Goal: Information Seeking & Learning: Learn about a topic

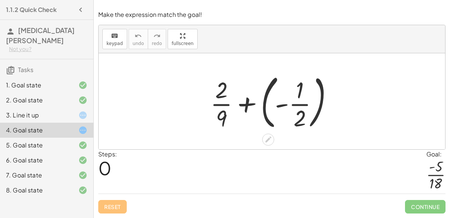
click at [229, 104] on div at bounding box center [275, 101] width 136 height 62
drag, startPoint x: 221, startPoint y: 89, endPoint x: 231, endPoint y: 128, distance: 40.0
click at [231, 128] on div at bounding box center [275, 101] width 136 height 62
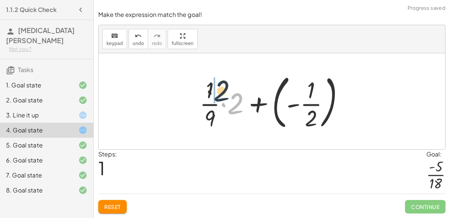
drag, startPoint x: 233, startPoint y: 113, endPoint x: 215, endPoint y: 98, distance: 23.4
click at [215, 98] on div at bounding box center [275, 101] width 159 height 62
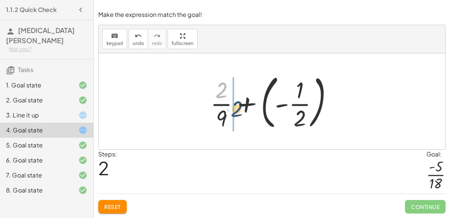
drag, startPoint x: 222, startPoint y: 91, endPoint x: 239, endPoint y: 109, distance: 24.7
click at [239, 109] on div at bounding box center [275, 101] width 136 height 62
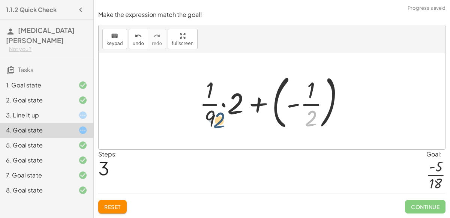
drag, startPoint x: 311, startPoint y: 115, endPoint x: 217, endPoint y: 113, distance: 94.1
click at [217, 113] on div at bounding box center [275, 101] width 159 height 62
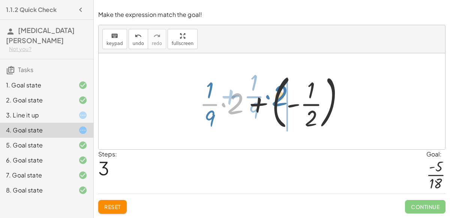
drag, startPoint x: 230, startPoint y: 108, endPoint x: 209, endPoint y: 100, distance: 23.1
click at [209, 100] on div at bounding box center [275, 101] width 159 height 62
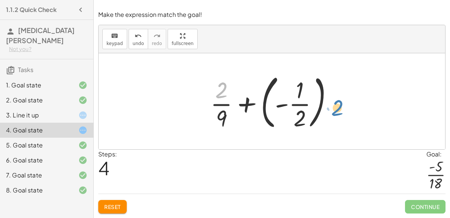
drag, startPoint x: 224, startPoint y: 89, endPoint x: 338, endPoint y: 103, distance: 115.5
click at [338, 103] on div at bounding box center [275, 101] width 136 height 62
drag, startPoint x: 224, startPoint y: 91, endPoint x: 242, endPoint y: 110, distance: 26.0
click at [242, 110] on div at bounding box center [275, 101] width 136 height 62
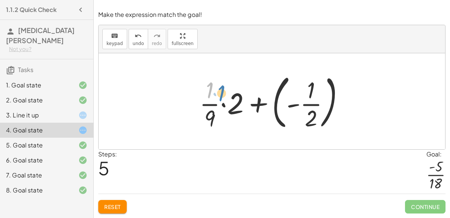
drag, startPoint x: 208, startPoint y: 91, endPoint x: 211, endPoint y: 86, distance: 5.5
click at [211, 86] on div at bounding box center [275, 101] width 159 height 62
click at [223, 113] on div at bounding box center [275, 101] width 159 height 62
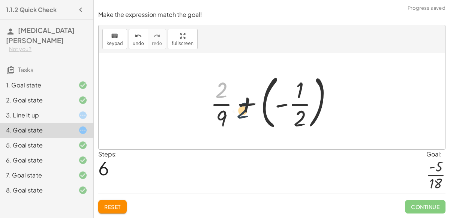
drag, startPoint x: 220, startPoint y: 96, endPoint x: 244, endPoint y: 119, distance: 33.2
click at [244, 119] on div at bounding box center [275, 101] width 136 height 62
drag, startPoint x: 222, startPoint y: 93, endPoint x: 243, endPoint y: 108, distance: 25.7
click at [243, 108] on div at bounding box center [275, 101] width 136 height 62
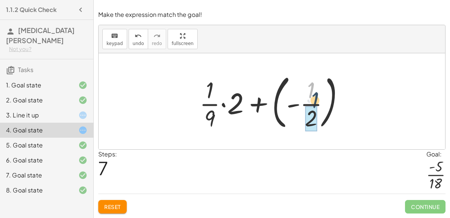
drag, startPoint x: 309, startPoint y: 93, endPoint x: 315, endPoint y: 117, distance: 24.8
drag, startPoint x: 313, startPoint y: 119, endPoint x: 332, endPoint y: 97, distance: 29.3
click at [332, 97] on div at bounding box center [275, 101] width 159 height 62
drag, startPoint x: 311, startPoint y: 119, endPoint x: 351, endPoint y: 102, distance: 43.3
click at [351, 102] on div at bounding box center [275, 101] width 159 height 62
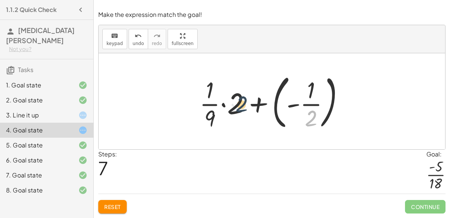
drag, startPoint x: 310, startPoint y: 120, endPoint x: 240, endPoint y: 105, distance: 71.6
click at [240, 105] on div at bounding box center [275, 101] width 159 height 62
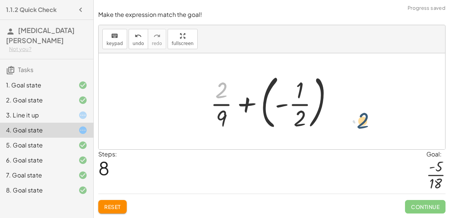
drag, startPoint x: 220, startPoint y: 95, endPoint x: 363, endPoint y: 126, distance: 146.2
drag, startPoint x: 297, startPoint y: 121, endPoint x: 300, endPoint y: 96, distance: 24.7
click at [300, 96] on div at bounding box center [275, 101] width 136 height 62
click at [185, 83] on div "keyboard keypad undo undo redo redo fullscreen + · 2 · 9 + ( - · 1 · 2 ) + · · …" at bounding box center [272, 87] width 347 height 124
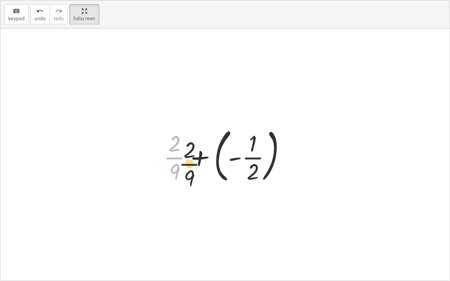
drag, startPoint x: 169, startPoint y: 159, endPoint x: 185, endPoint y: 165, distance: 17.7
click at [185, 165] on div at bounding box center [228, 155] width 136 height 62
click at [219, 189] on icon at bounding box center [222, 193] width 8 height 8
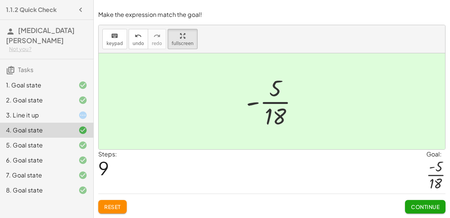
click at [432, 204] on span "Continue" at bounding box center [425, 206] width 29 height 7
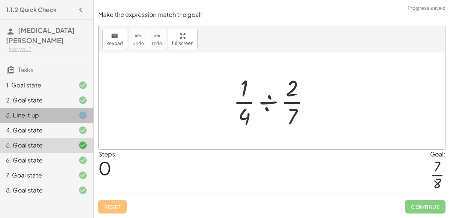
click at [69, 111] on div at bounding box center [76, 115] width 21 height 9
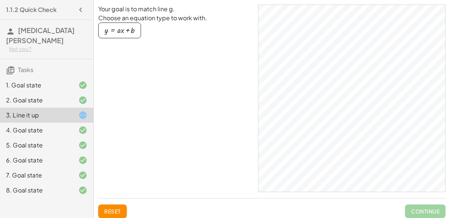
scroll to position [10, 0]
